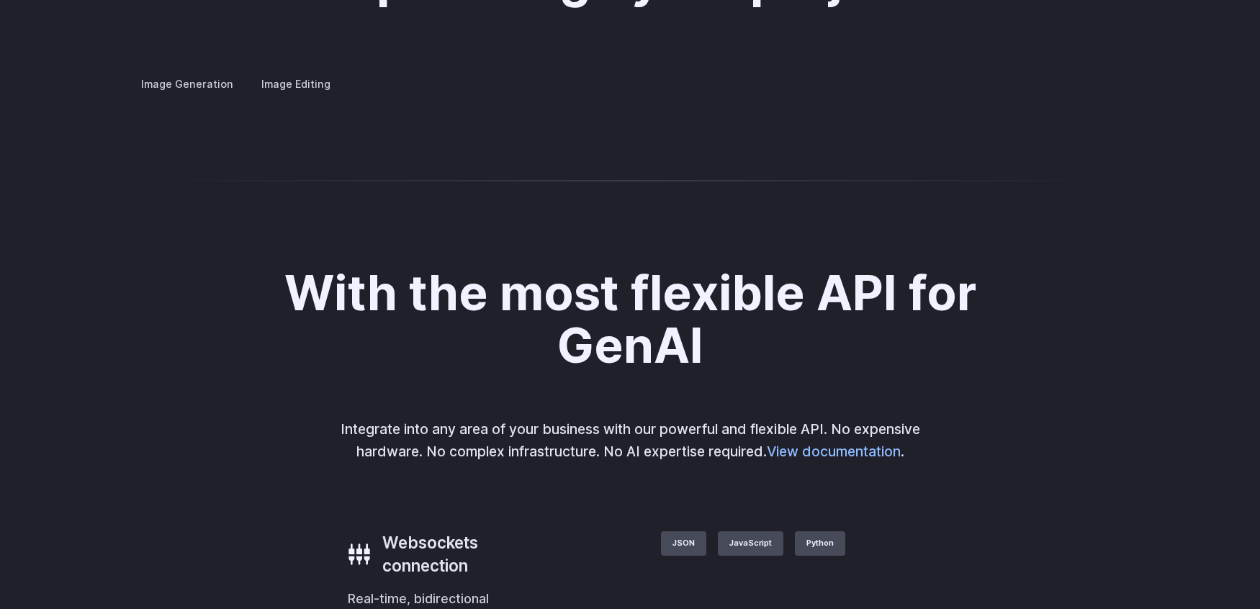
scroll to position [2750, 0]
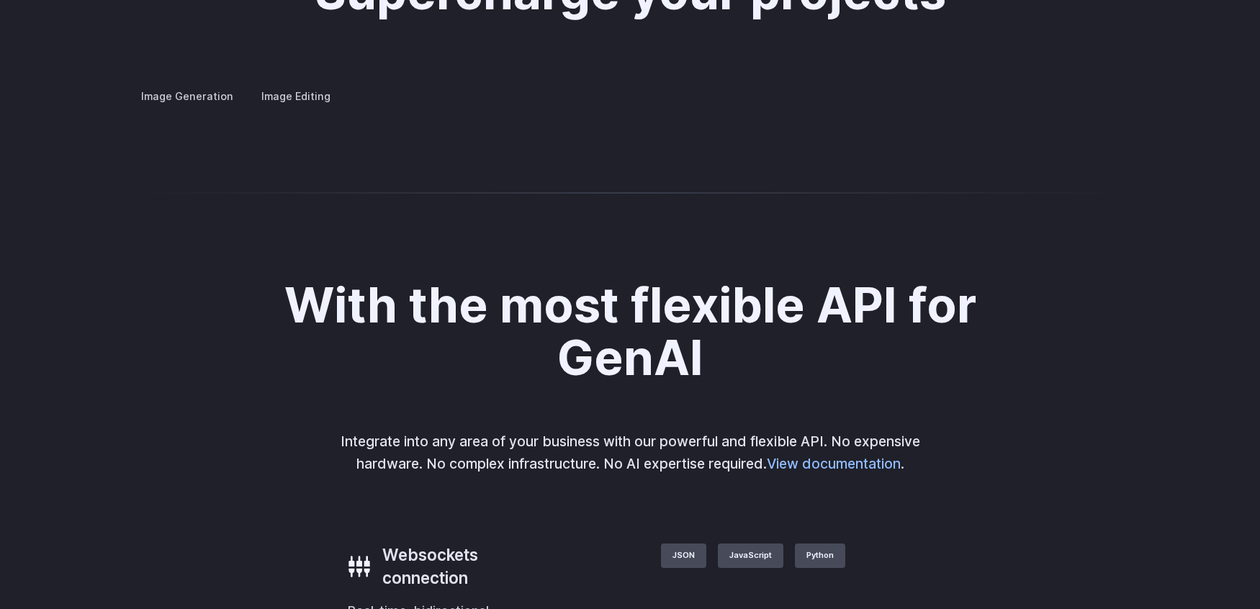
click at [0, 0] on details "Concept design Quickly ideate and polish new concepts, from character design, t…" at bounding box center [0, 0] width 0 height 0
click at [307, 84] on label "Image Editing" at bounding box center [296, 96] width 94 height 25
click at [0, 0] on summary "Upscaling" at bounding box center [0, 0] width 0 height 0
click at [0, 0] on summary "Inpainting" at bounding box center [0, 0] width 0 height 0
click at [0, 0] on p "Fill in missing or damaged parts of images seamlessly, restoring them to perfec…" at bounding box center [0, 0] width 0 height 0
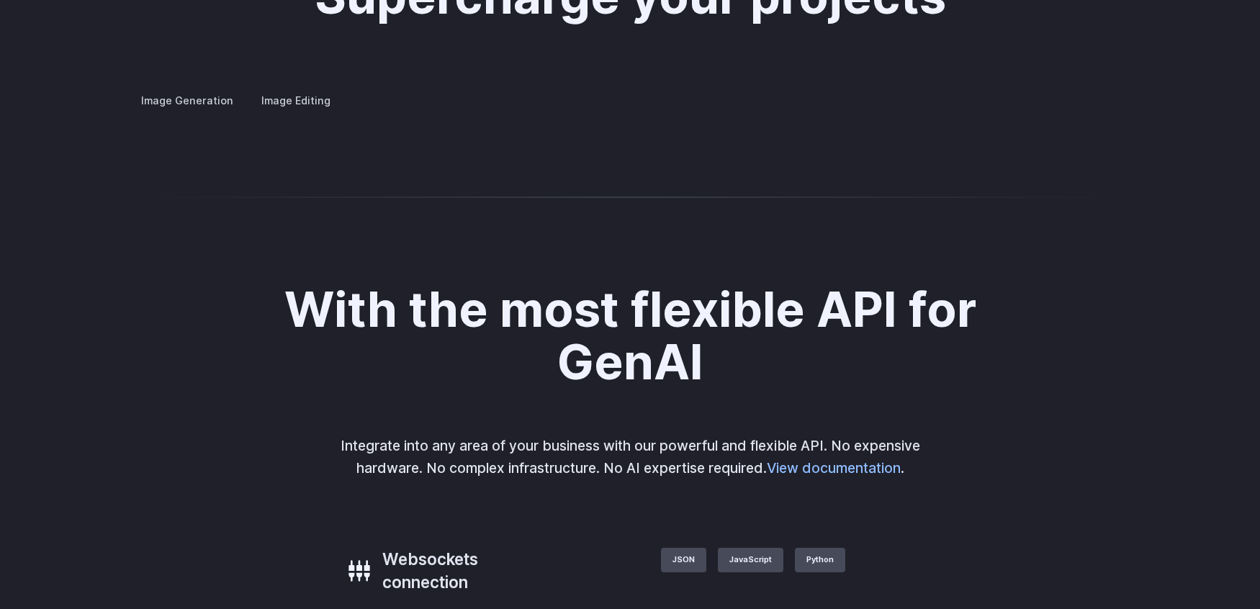
scroll to position [2722, 0]
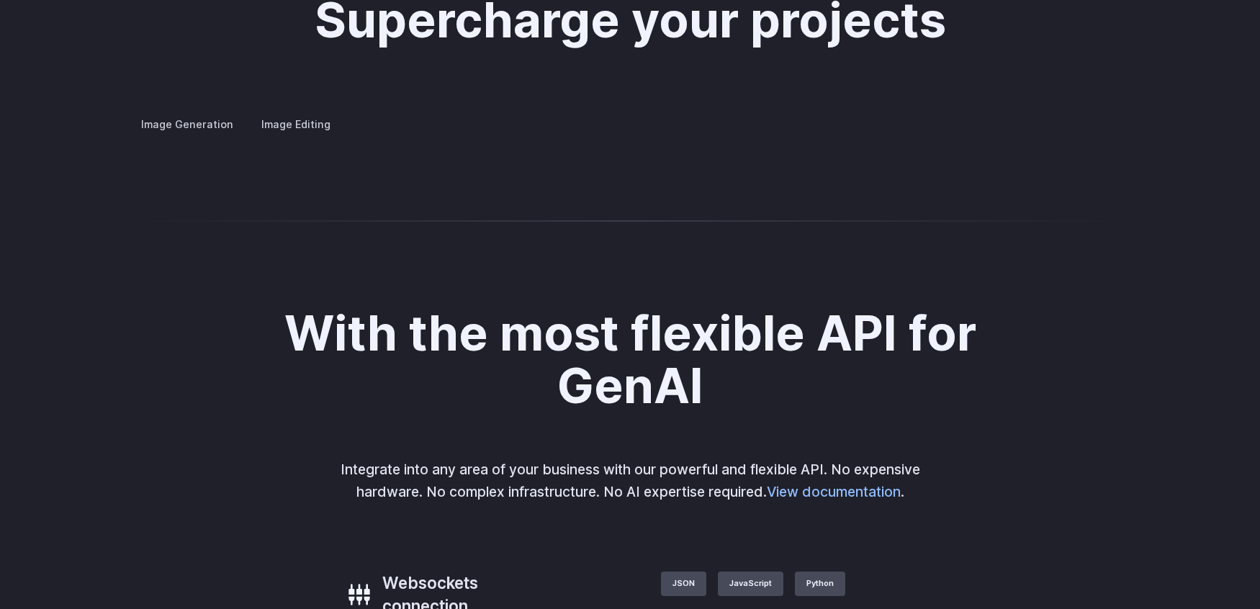
click at [0, 0] on summary "Background Removal" at bounding box center [0, 0] width 0 height 0
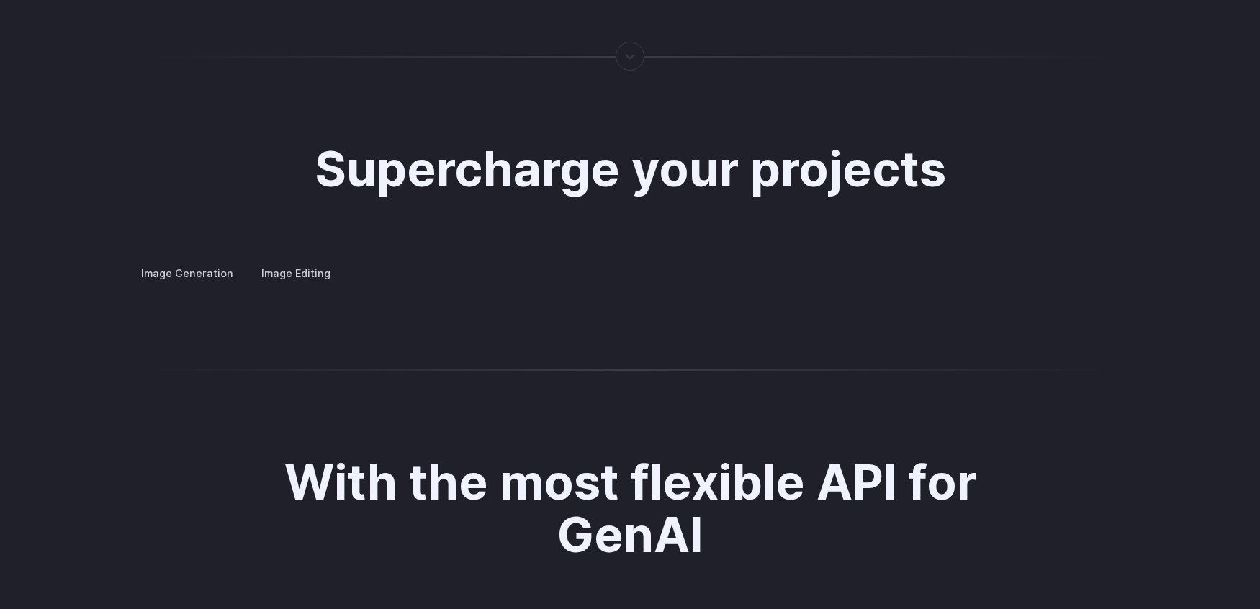
scroll to position [2509, 0]
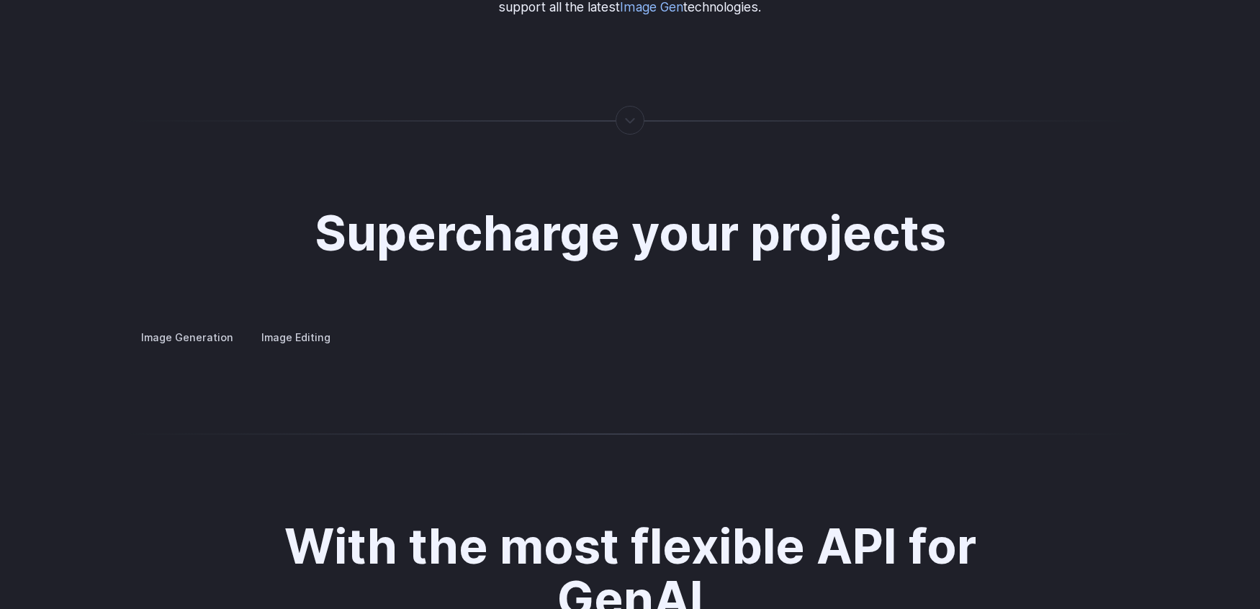
click at [190, 325] on label "Image Generation" at bounding box center [187, 337] width 117 height 25
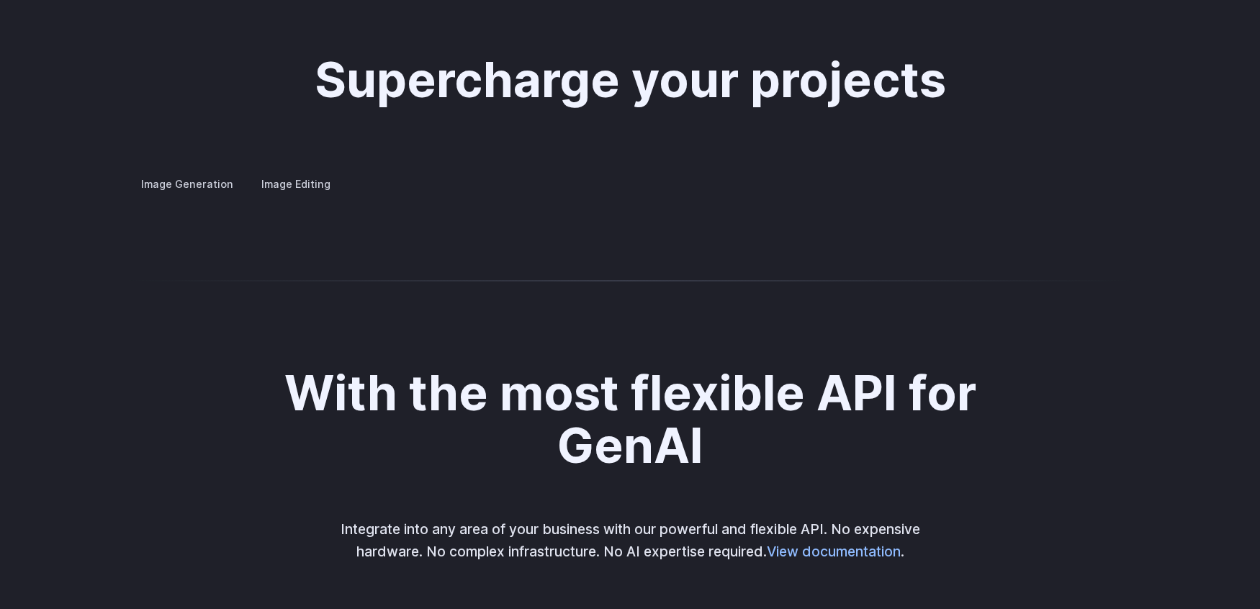
scroll to position [2663, 0]
click at [0, 0] on summary "Concept design" at bounding box center [0, 0] width 0 height 0
click at [0, 0] on details "Custom avatars Create avatars in any style you desire – whether abstract, carto…" at bounding box center [0, 0] width 0 height 0
click at [0, 0] on summary "Custom avatars" at bounding box center [0, 0] width 0 height 0
click at [0, 0] on p "Create avatars in any style you desire – whether abstract, cartoonish, or reali…" at bounding box center [0, 0] width 0 height 0
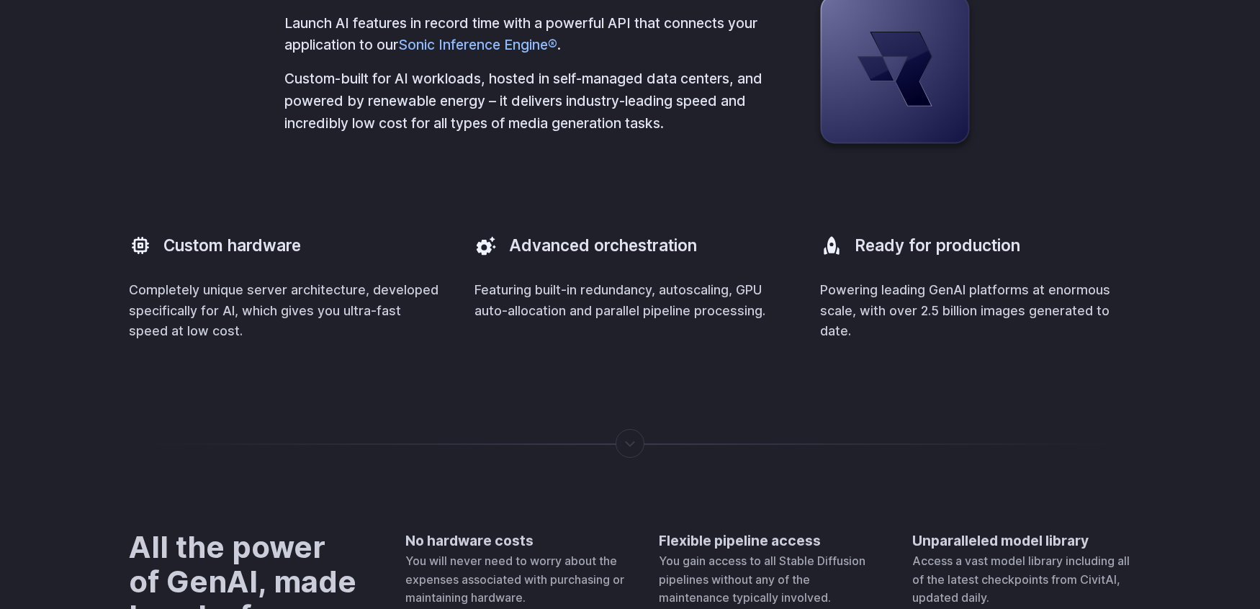
scroll to position [4001, 0]
